Goal: Task Accomplishment & Management: Use online tool/utility

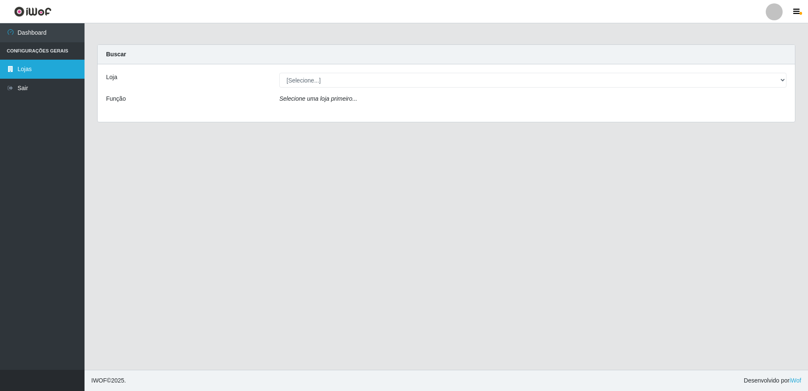
click at [33, 77] on link "Lojas" at bounding box center [42, 69] width 85 height 19
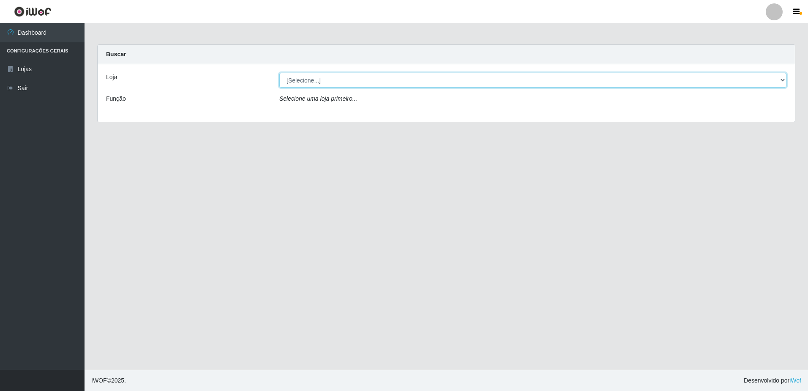
click at [468, 87] on select "[Selecione...] Extrabom - Loja 05 Jardim Camburi" at bounding box center [532, 80] width 507 height 15
select select "494"
click at [279, 73] on select "[Selecione...] Extrabom - Loja 05 Jardim Camburi" at bounding box center [532, 80] width 507 height 15
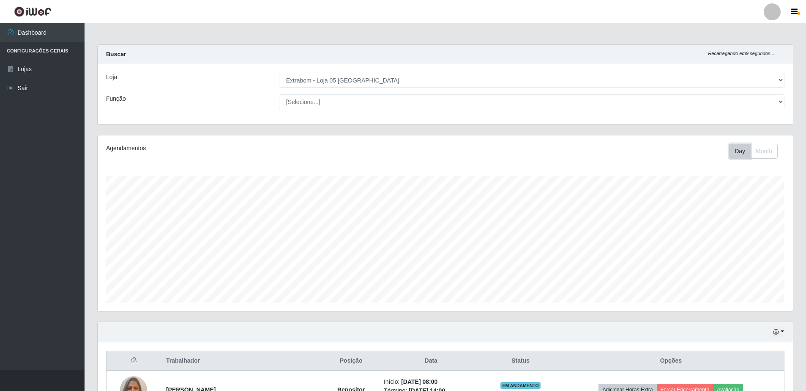
click at [733, 155] on button "Day" at bounding box center [740, 151] width 22 height 15
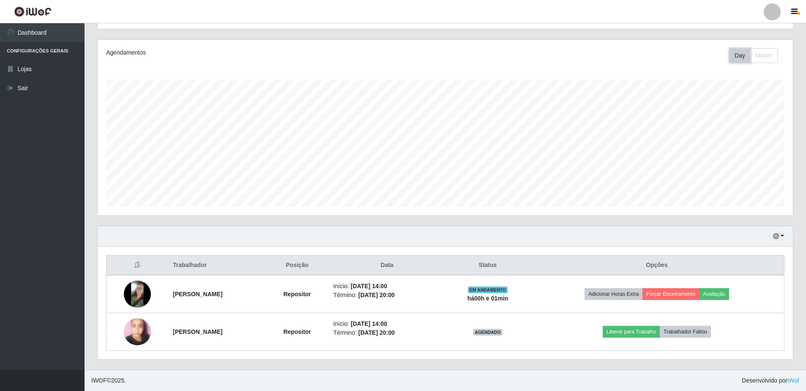
scroll to position [96, 0]
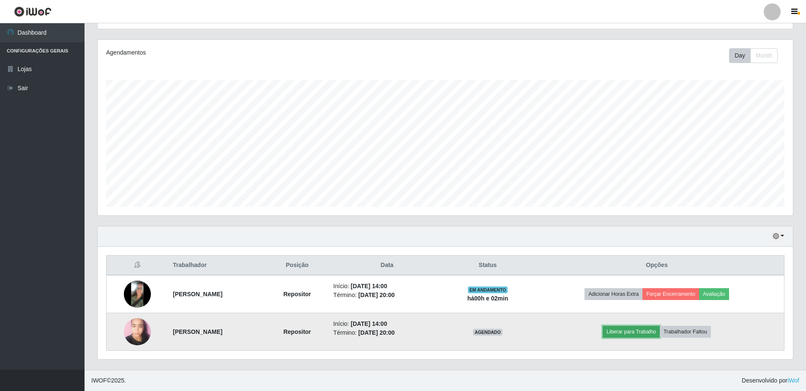
click at [659, 332] on button "Liberar para Trabalho" at bounding box center [631, 332] width 57 height 12
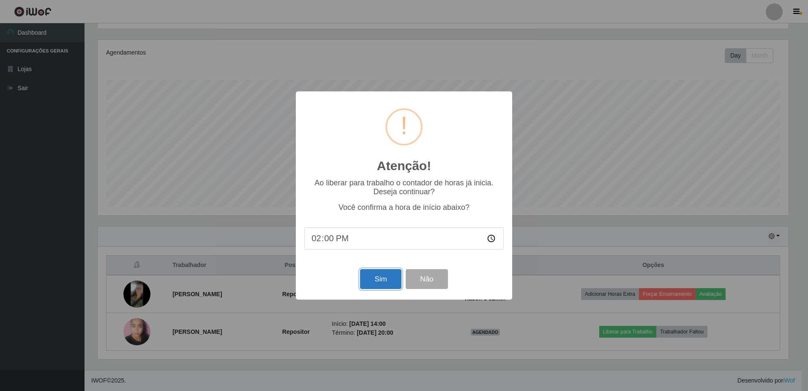
click at [382, 285] on button "Sim" at bounding box center [380, 279] width 41 height 20
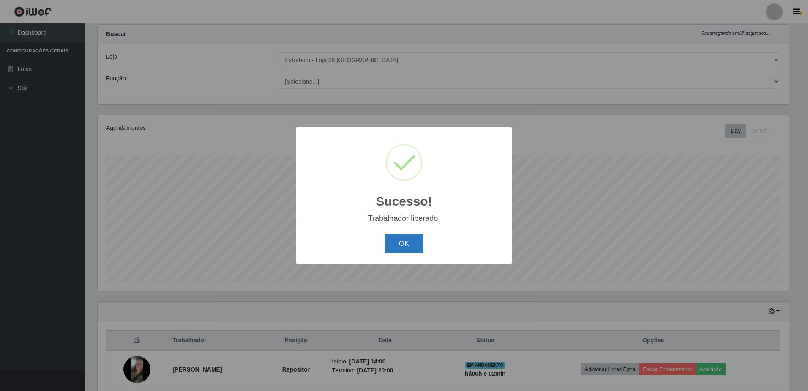
click at [402, 244] on button "OK" at bounding box center [404, 243] width 39 height 20
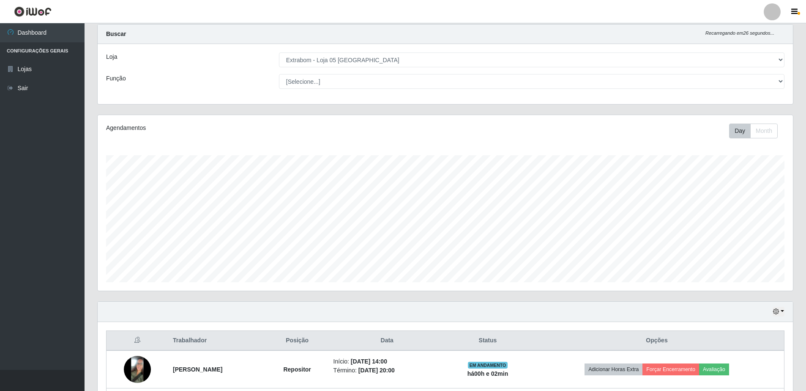
scroll to position [96, 0]
